Goal: Find specific page/section: Find specific page/section

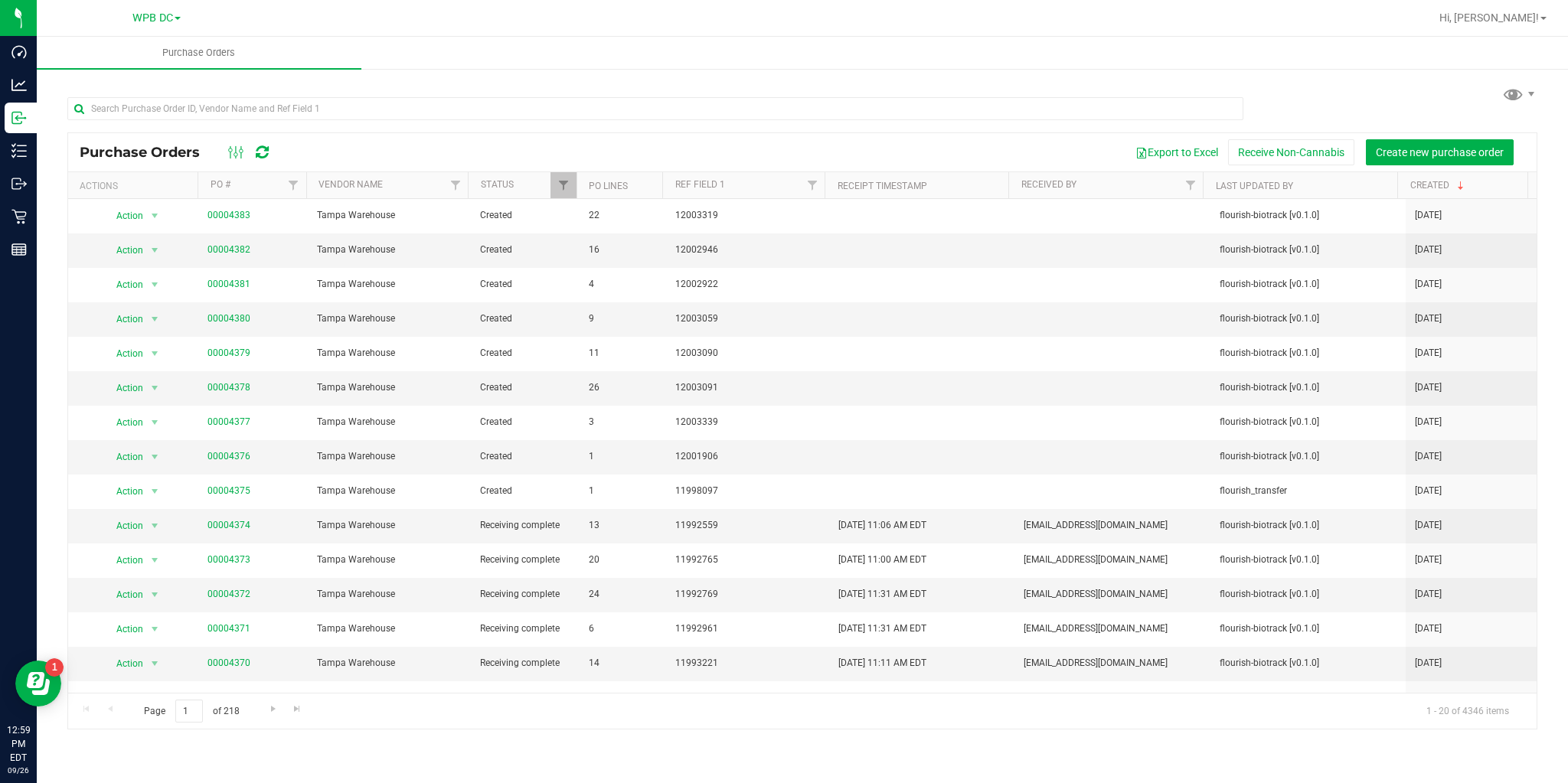
click at [263, 150] on icon at bounding box center [262, 153] width 13 height 15
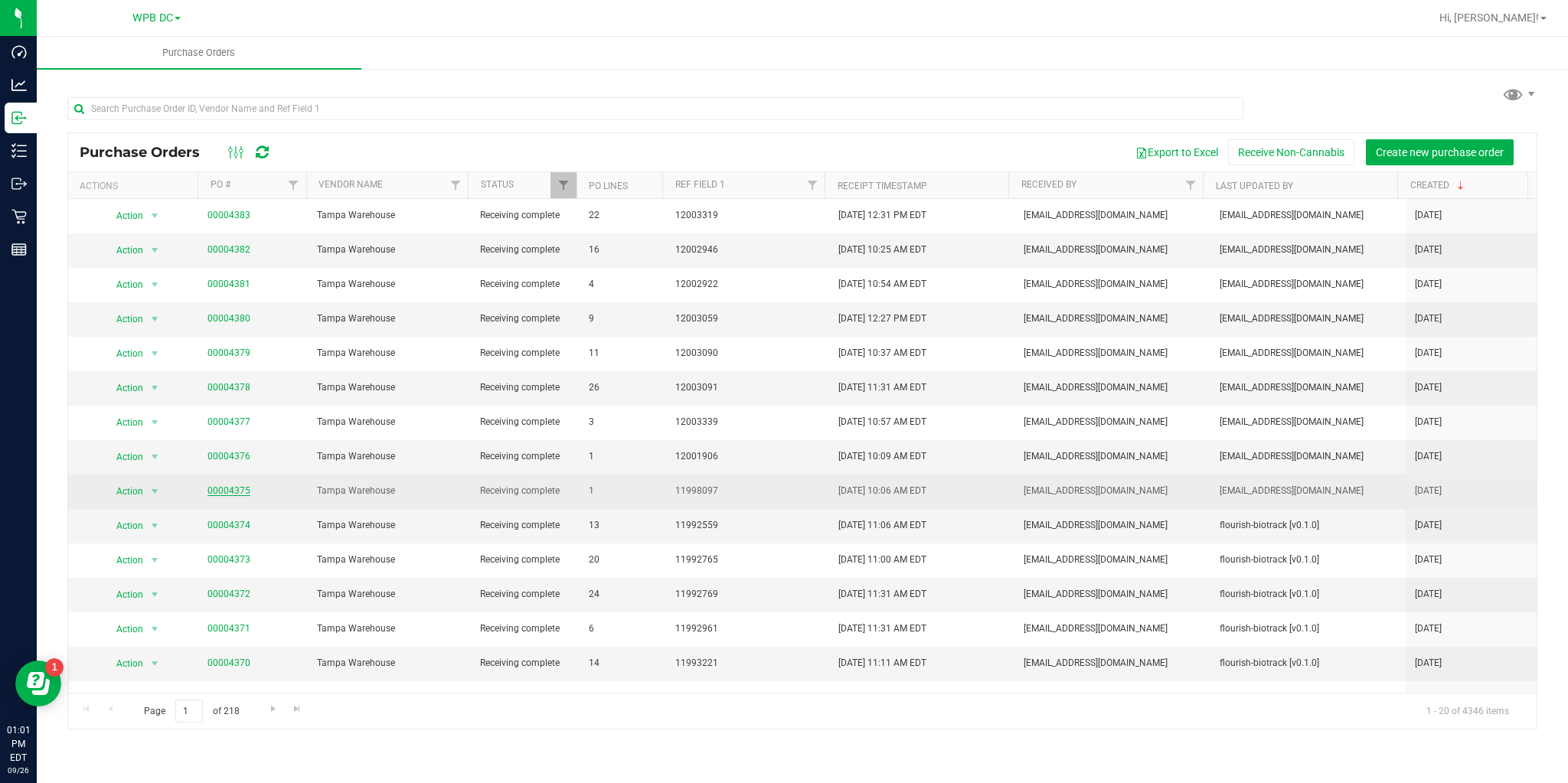
click at [217, 488] on link "00004375" at bounding box center [228, 490] width 42 height 10
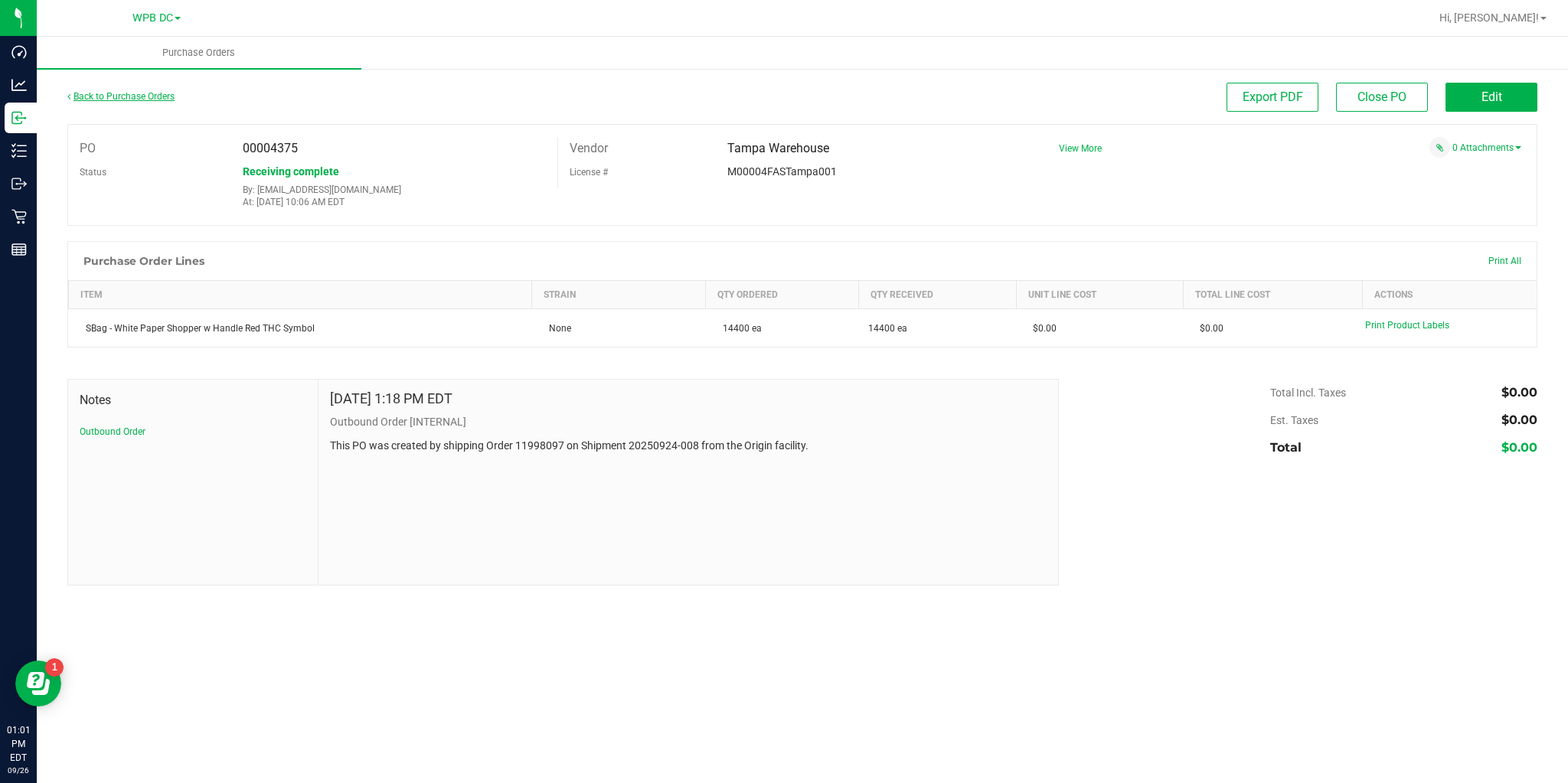
click at [115, 96] on link "Back to Purchase Orders" at bounding box center [121, 96] width 107 height 10
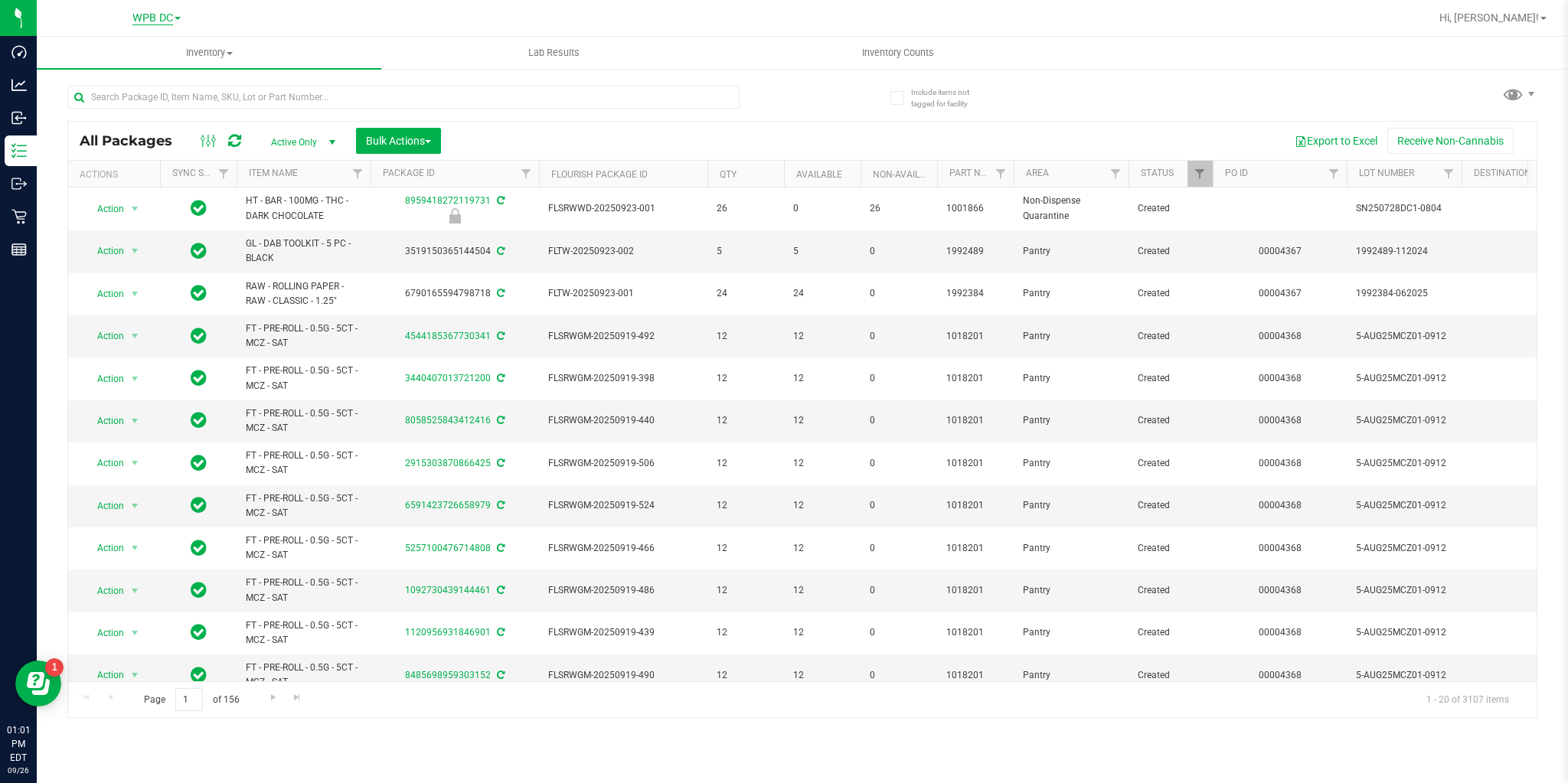
click at [157, 14] on span "WPB DC" at bounding box center [153, 18] width 41 height 14
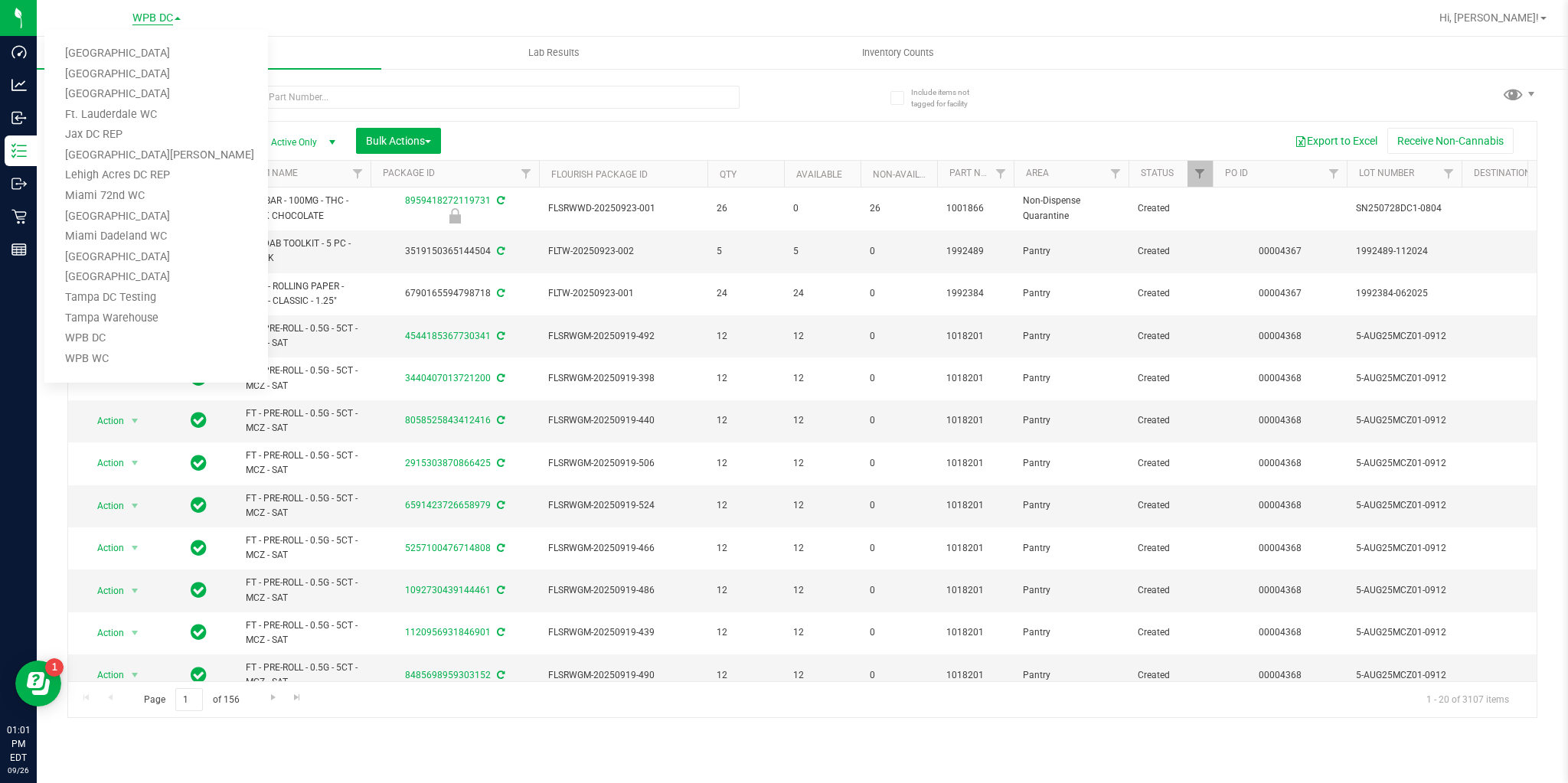
click at [157, 14] on span "WPB DC" at bounding box center [153, 18] width 41 height 14
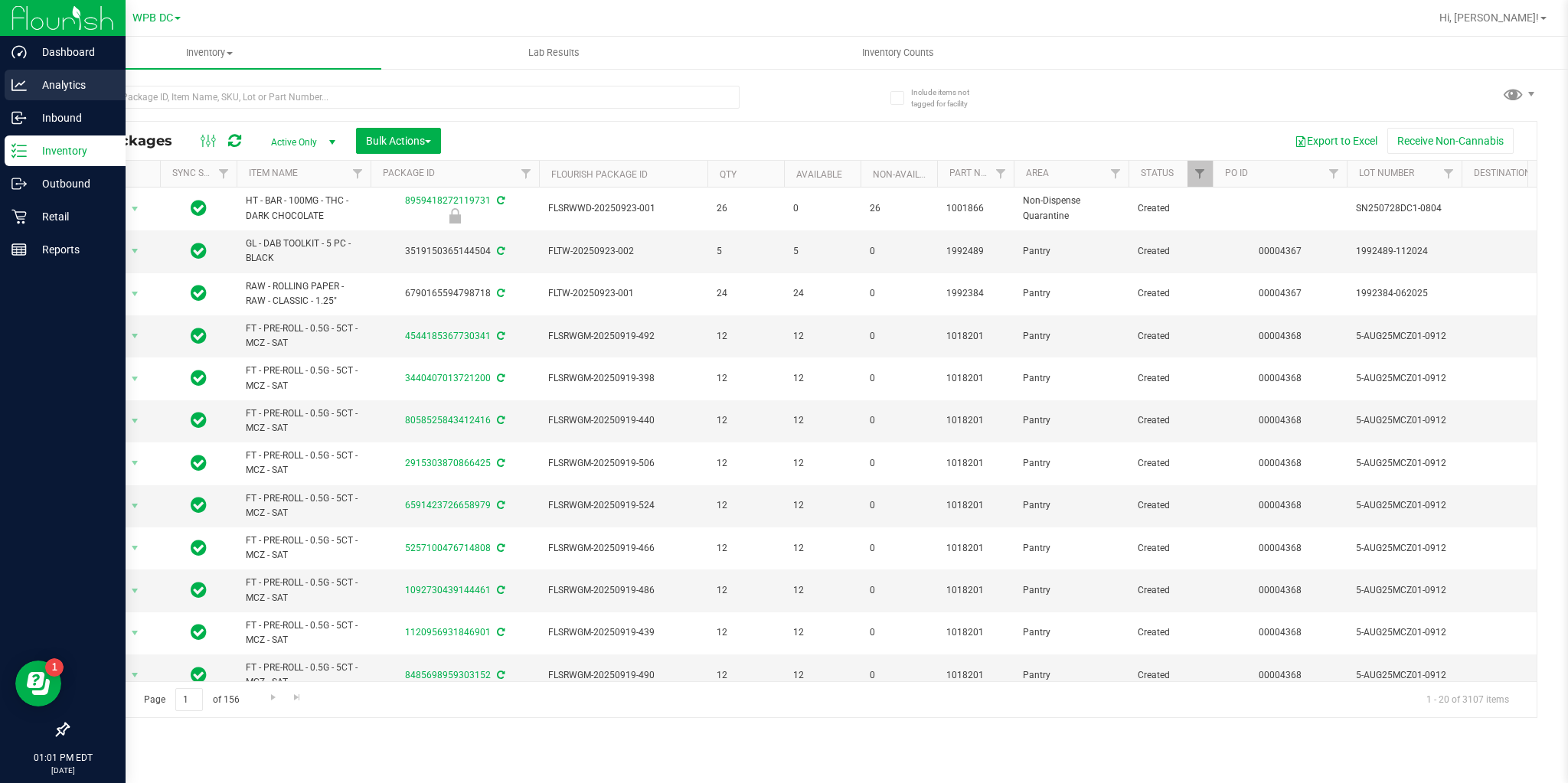
click at [21, 75] on div "Analytics" at bounding box center [65, 85] width 121 height 30
